Goal: Navigation & Orientation: Find specific page/section

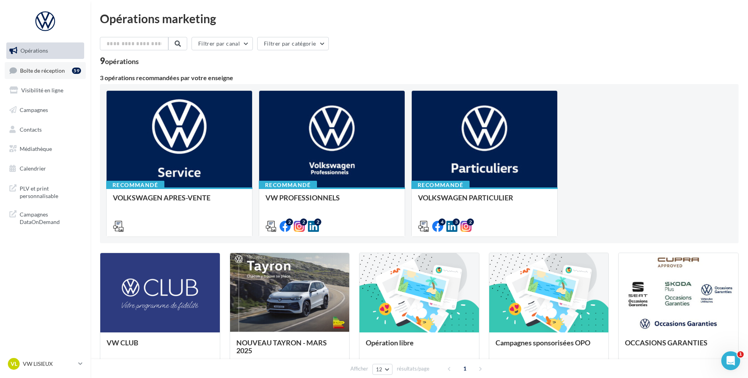
click at [19, 63] on link "Boîte de réception 59" at bounding box center [45, 70] width 81 height 17
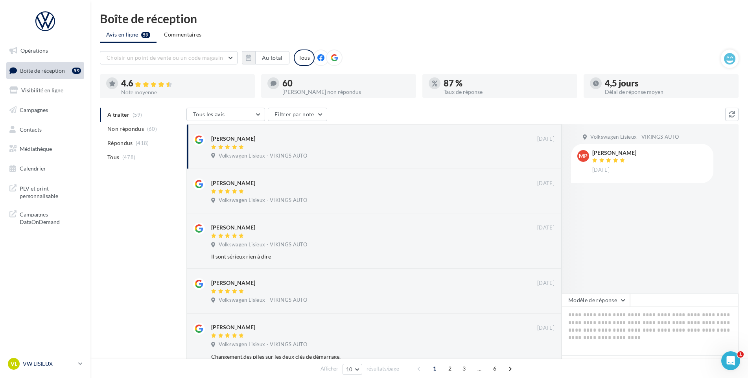
click at [76, 367] on link "VL VW LISIEUX vw-lis-vau" at bounding box center [45, 364] width 78 height 15
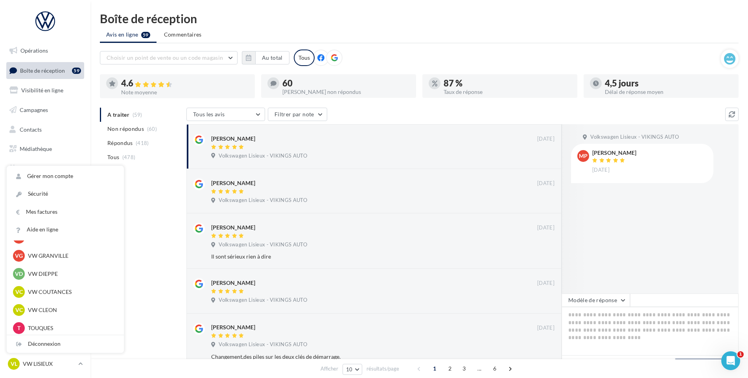
scroll to position [157, 0]
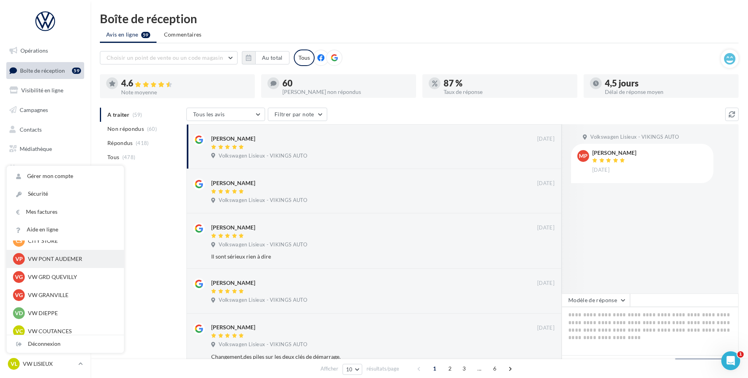
click at [72, 265] on div "VP VW PONT AUDEMER vw-pon-vau" at bounding box center [65, 259] width 105 height 12
